Goal: Contribute content: Add original content to the website for others to see

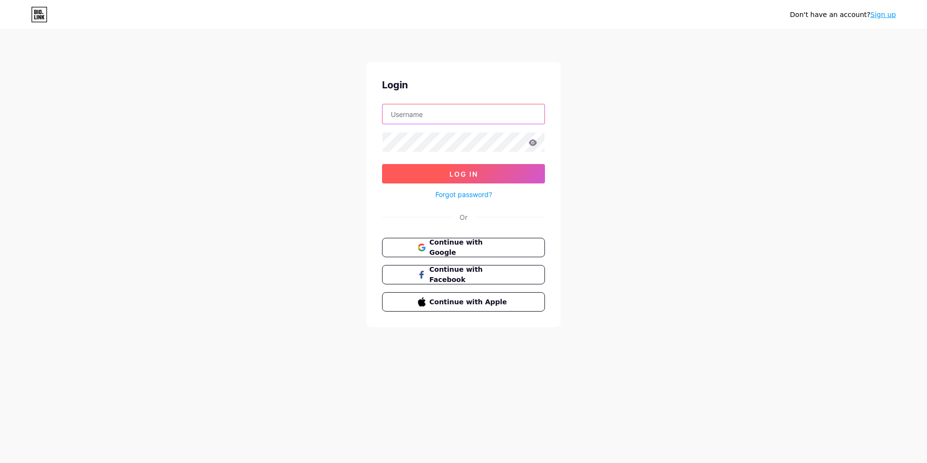
type input "[EMAIL_ADDRESS][DOMAIN_NAME]"
click at [432, 171] on button "Log In" at bounding box center [463, 173] width 163 height 19
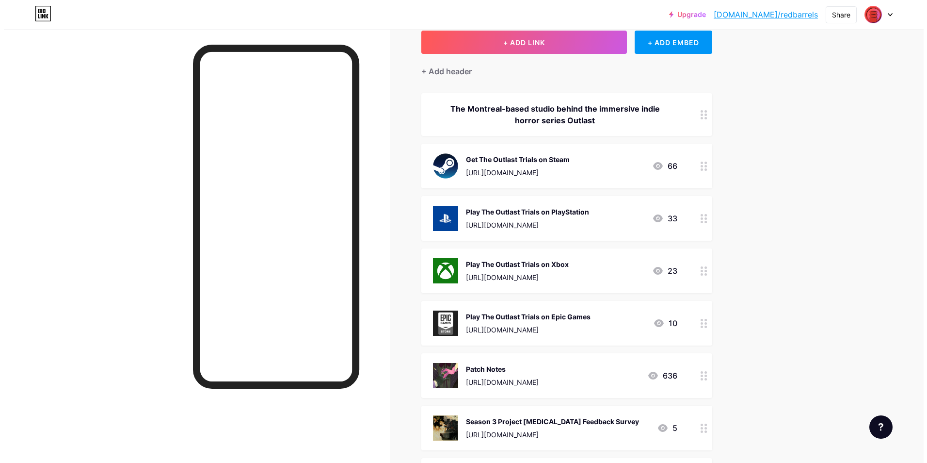
scroll to position [97, 0]
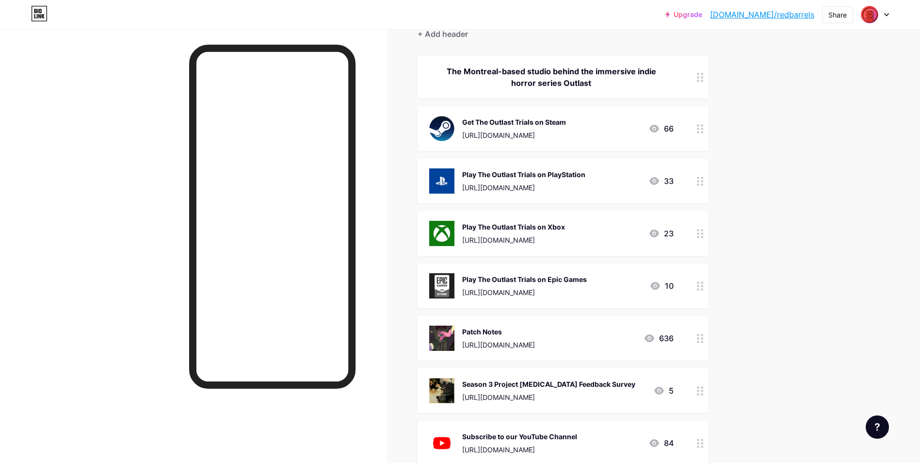
click at [695, 337] on div at bounding box center [700, 338] width 16 height 45
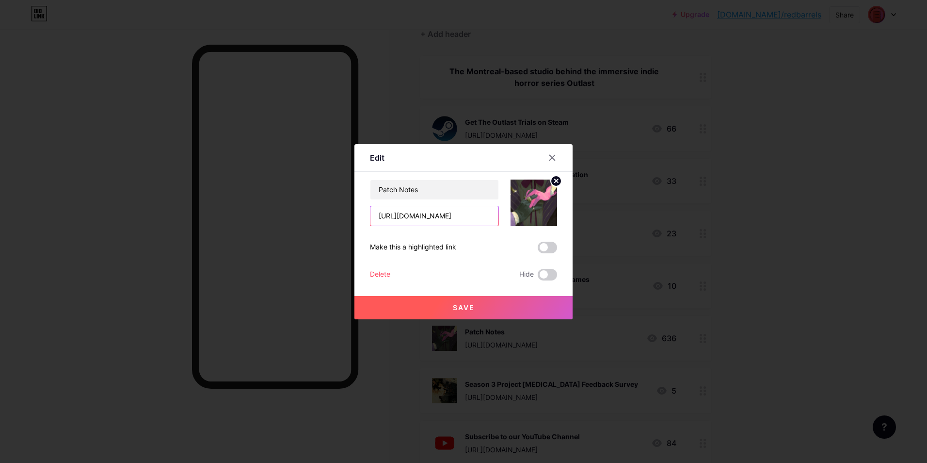
scroll to position [0, 97]
drag, startPoint x: 379, startPoint y: 217, endPoint x: 684, endPoint y: 226, distance: 305.6
click at [684, 226] on div "Edit Content YouTube Play YouTube video without leaving your page. ADD Vimeo Pl…" at bounding box center [463, 231] width 927 height 463
paste input "[URL][DOMAIN_NAME]"
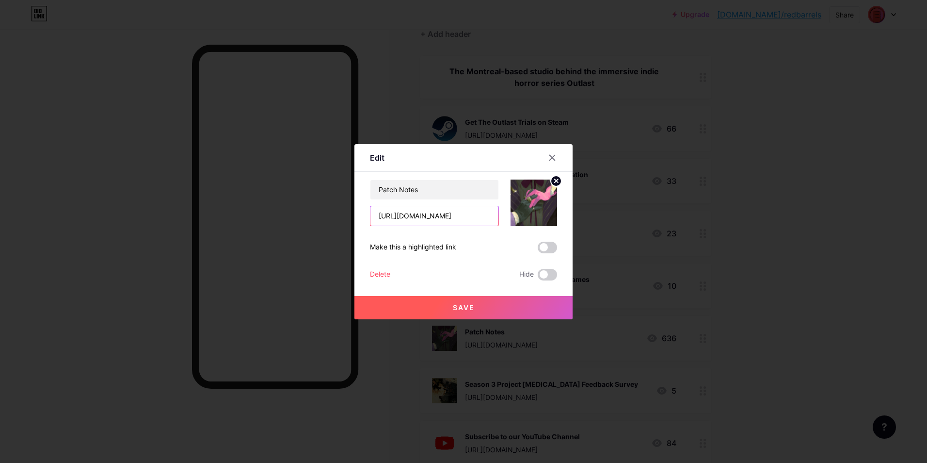
scroll to position [0, 108]
type input "[URL][DOMAIN_NAME]"
click at [555, 181] on circle at bounding box center [556, 181] width 11 height 11
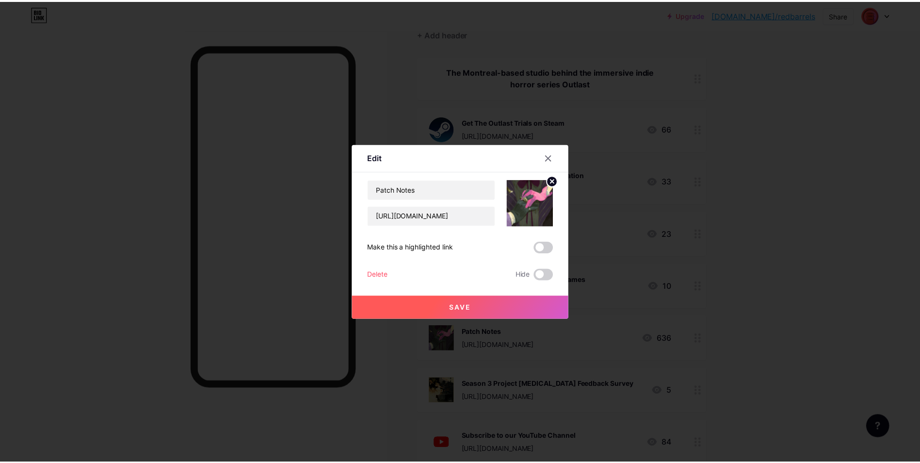
scroll to position [0, 0]
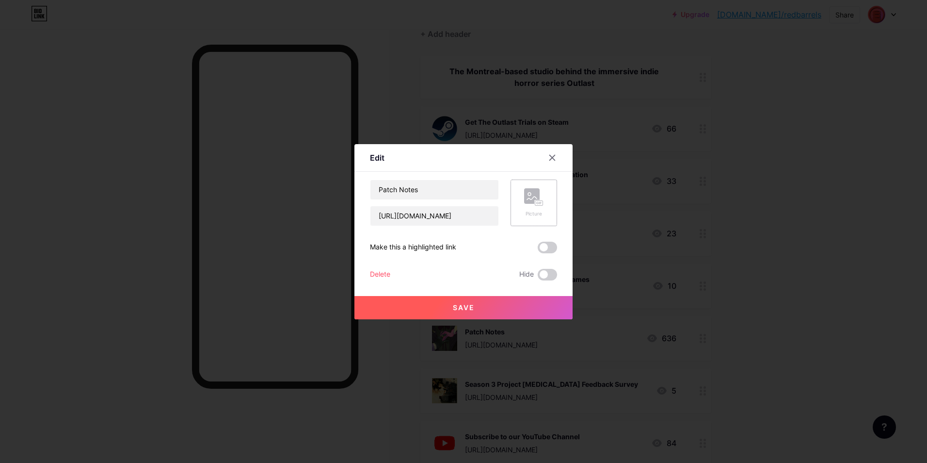
click at [536, 198] on rect at bounding box center [532, 196] width 16 height 16
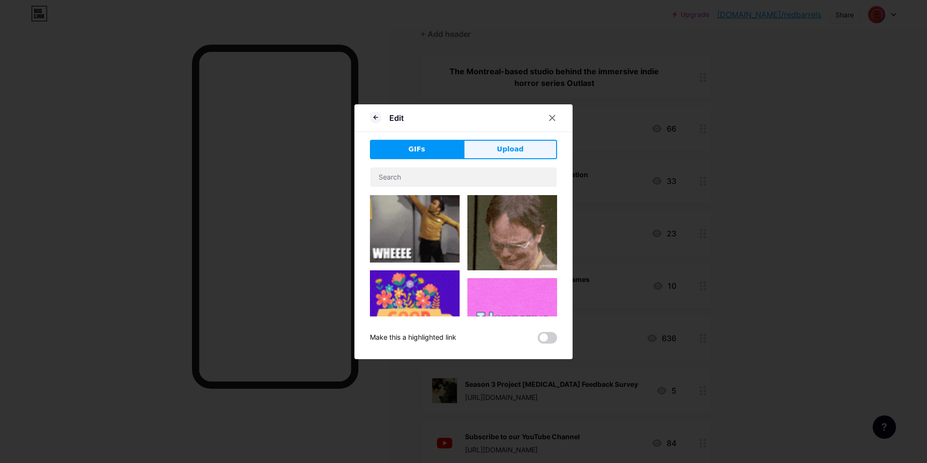
click at [514, 149] on span "Upload" at bounding box center [510, 149] width 27 height 10
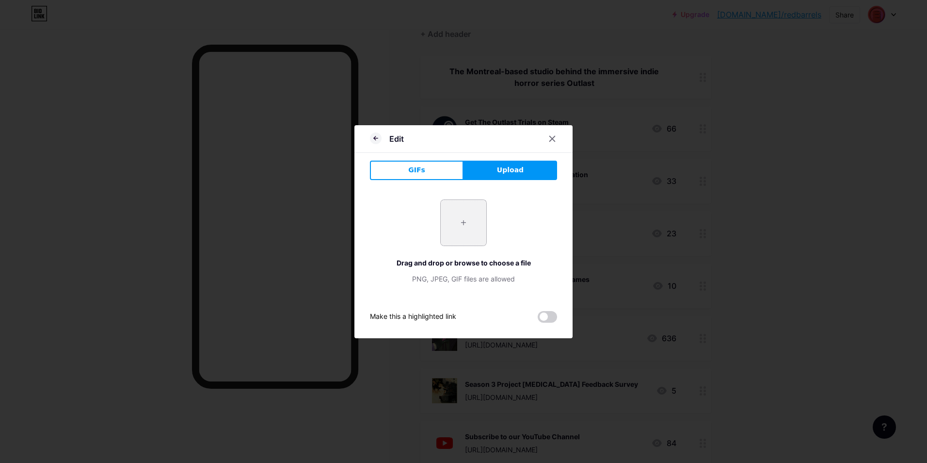
click at [474, 227] on input "file" at bounding box center [464, 223] width 46 height 46
type input "C:\fakepath\Deep Burn Key Art.png"
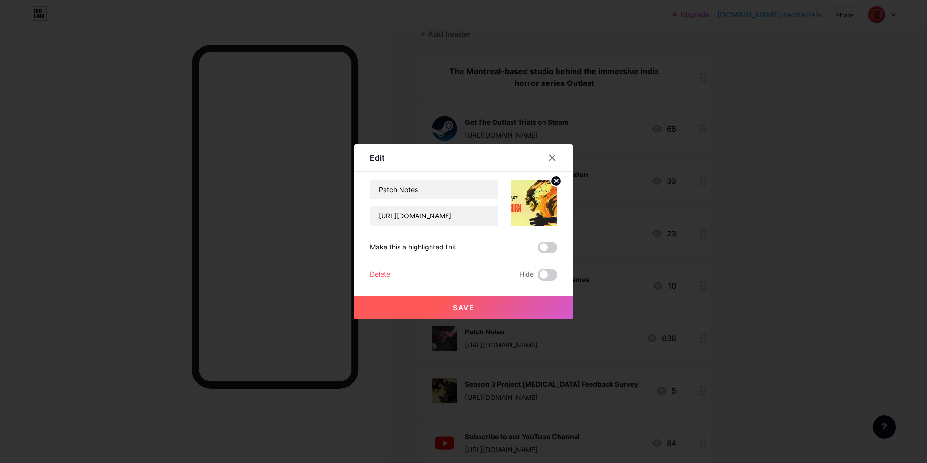
click at [555, 181] on icon at bounding box center [556, 180] width 3 height 3
click at [534, 207] on div "Picture" at bounding box center [533, 202] width 19 height 29
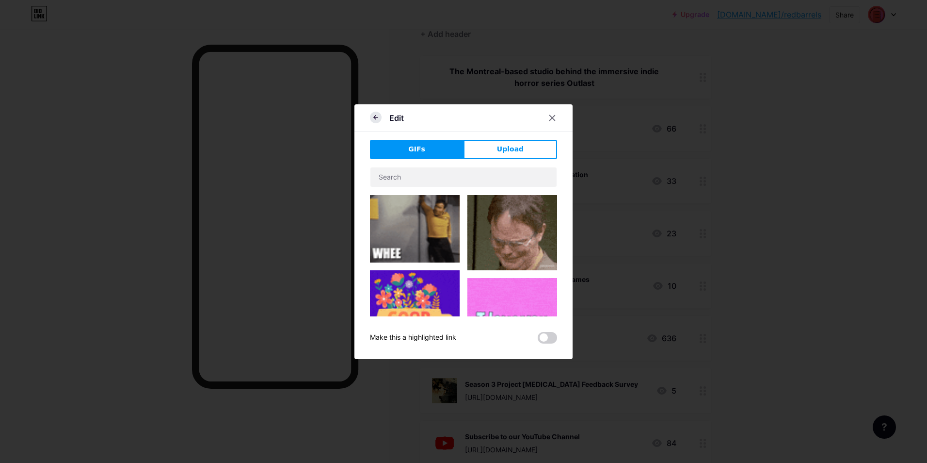
click at [376, 118] on icon at bounding box center [376, 118] width 12 height 12
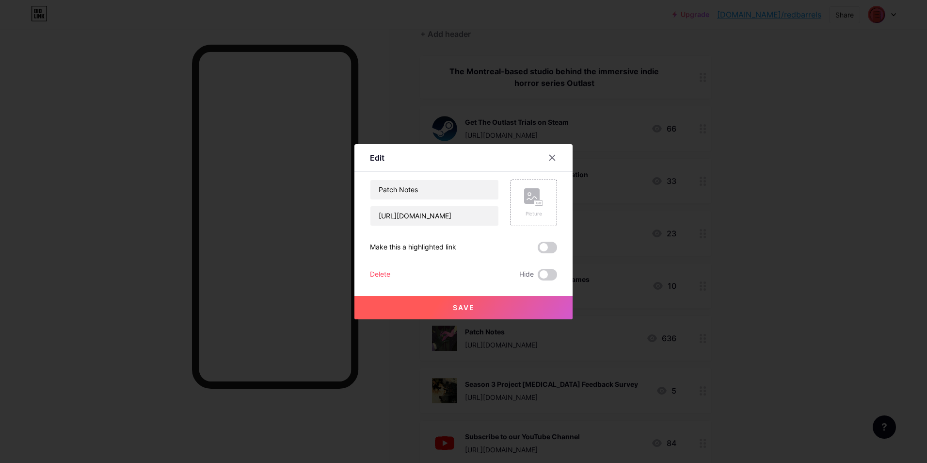
click at [560, 201] on div "Edit Content YouTube Play YouTube video without leaving your page. ADD Vimeo Pl…" at bounding box center [463, 231] width 218 height 175
click at [538, 205] on rect at bounding box center [539, 202] width 8 height 5
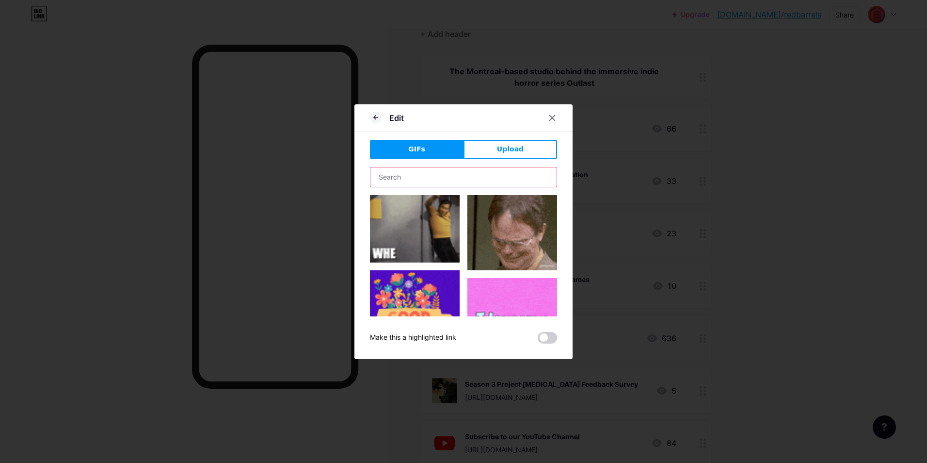
click at [440, 179] on input "text" at bounding box center [463, 176] width 186 height 19
click at [503, 147] on span "Upload" at bounding box center [510, 149] width 27 height 10
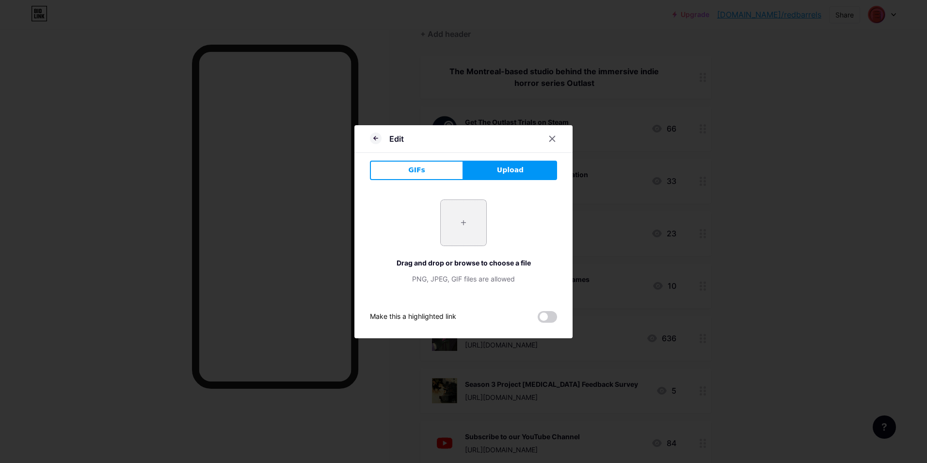
click at [461, 213] on input "file" at bounding box center [464, 223] width 46 height 46
type input "C:\fakepath\Poster_Program_DeepBurn.png"
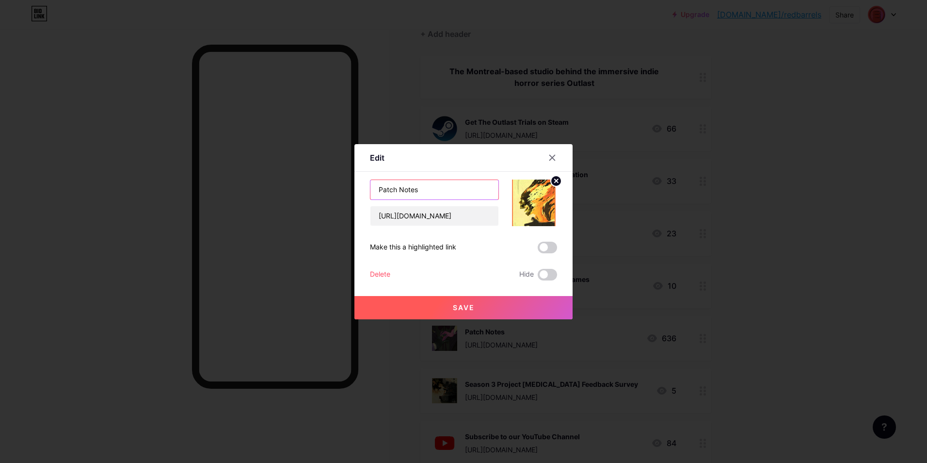
click at [376, 190] on input "Patch Notes" at bounding box center [434, 189] width 128 height 19
type input "Deep Burn Patch Notes"
click at [448, 311] on button "Save" at bounding box center [463, 307] width 218 height 23
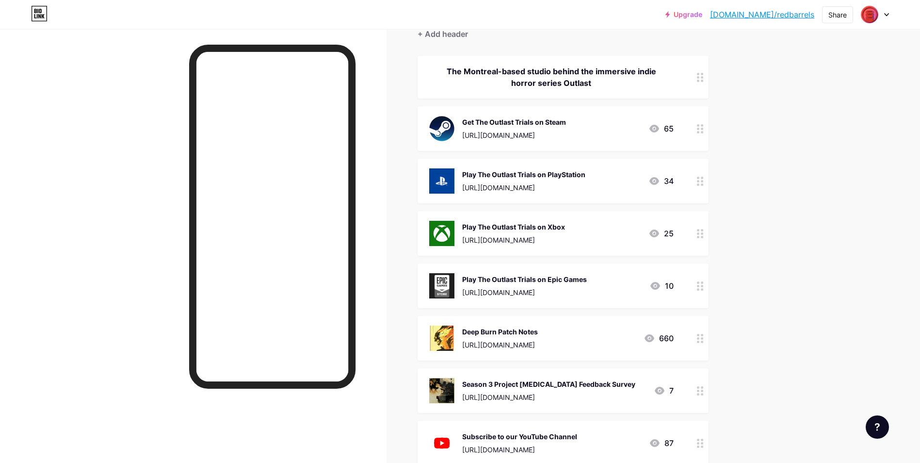
click at [699, 394] on circle at bounding box center [698, 394] width 2 height 2
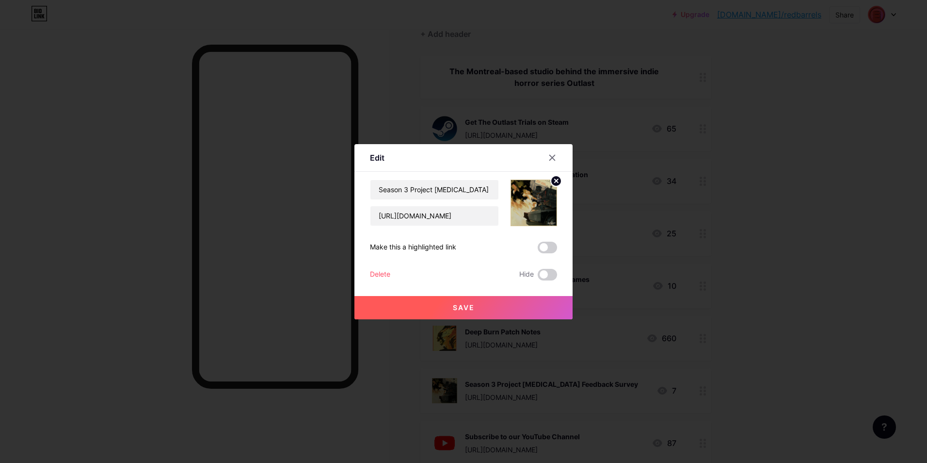
click at [383, 272] on div "Delete" at bounding box center [380, 275] width 20 height 12
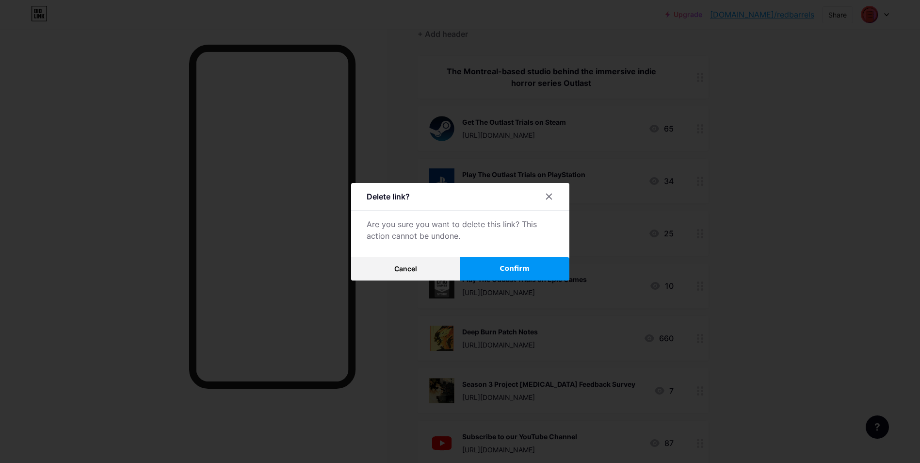
click at [532, 269] on button "Confirm" at bounding box center [514, 268] width 109 height 23
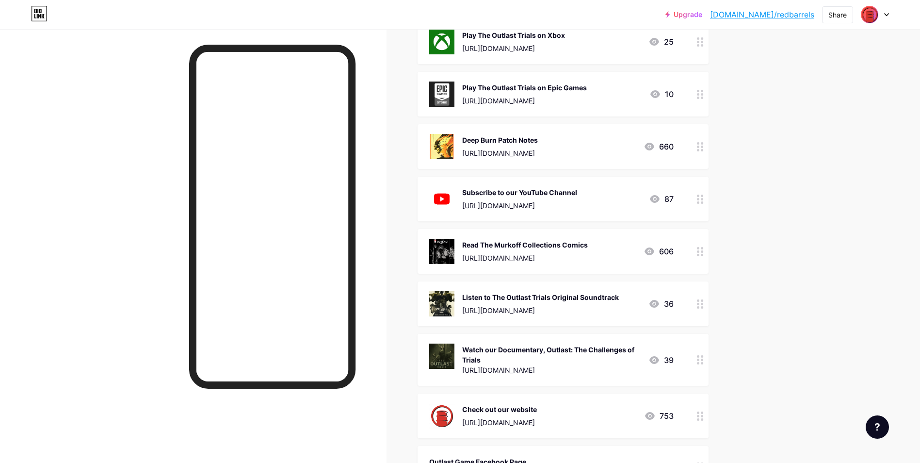
scroll to position [291, 0]
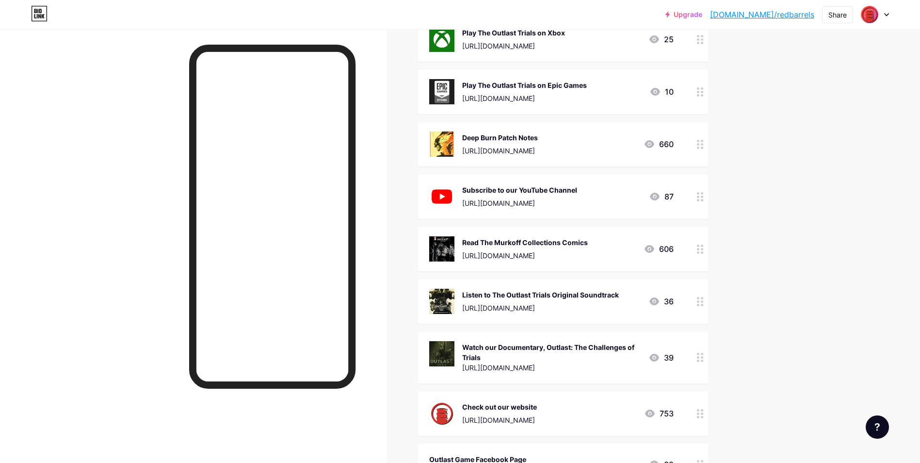
click at [441, 241] on img at bounding box center [441, 248] width 25 height 25
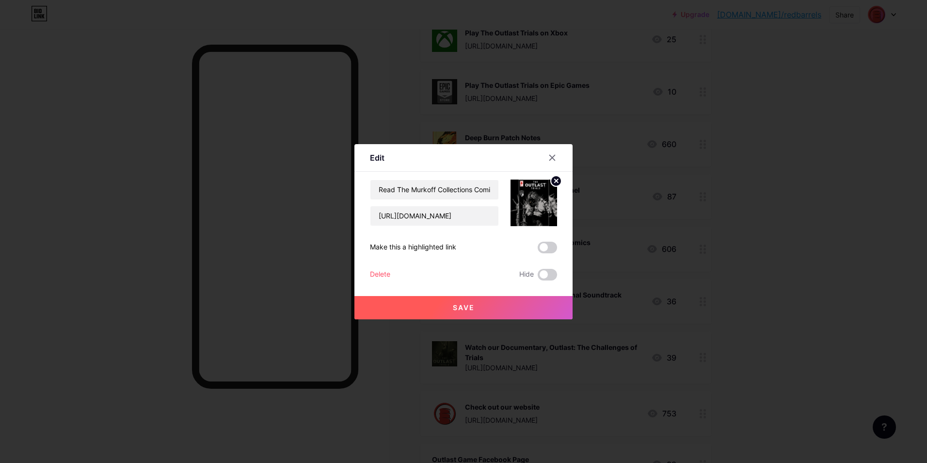
click at [554, 182] on circle at bounding box center [556, 181] width 11 height 11
click at [529, 200] on rect at bounding box center [532, 196] width 16 height 16
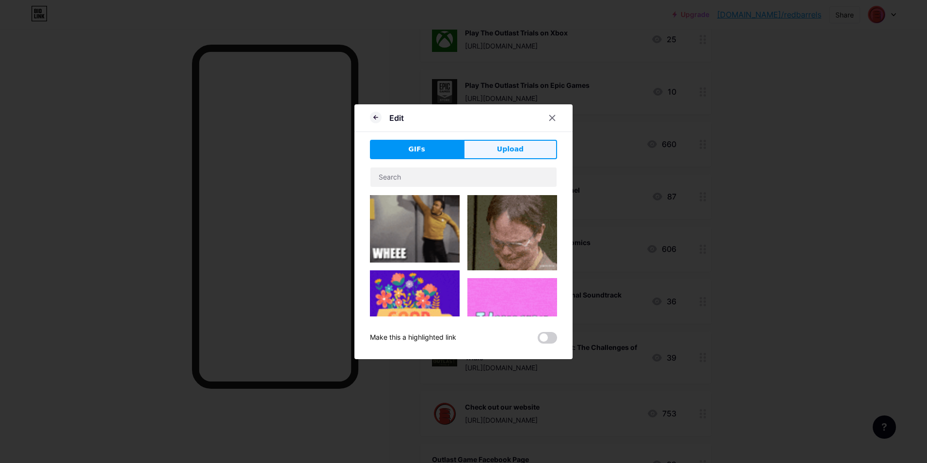
click at [505, 153] on span "Upload" at bounding box center [510, 149] width 27 height 10
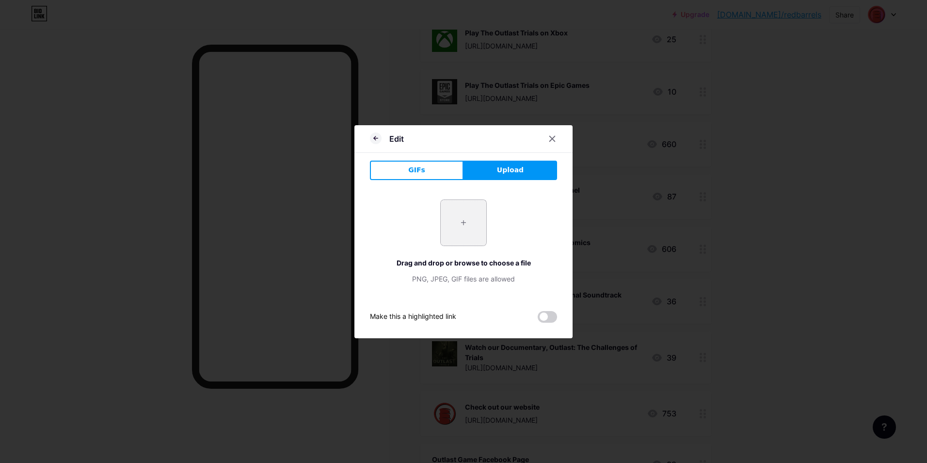
click at [453, 232] on input "file" at bounding box center [464, 223] width 46 height 46
type input "C:\fakepath\ToT_MurkoffCollections_06_COVER.png"
click at [553, 139] on icon at bounding box center [552, 138] width 5 height 5
